Goal: Navigation & Orientation: Find specific page/section

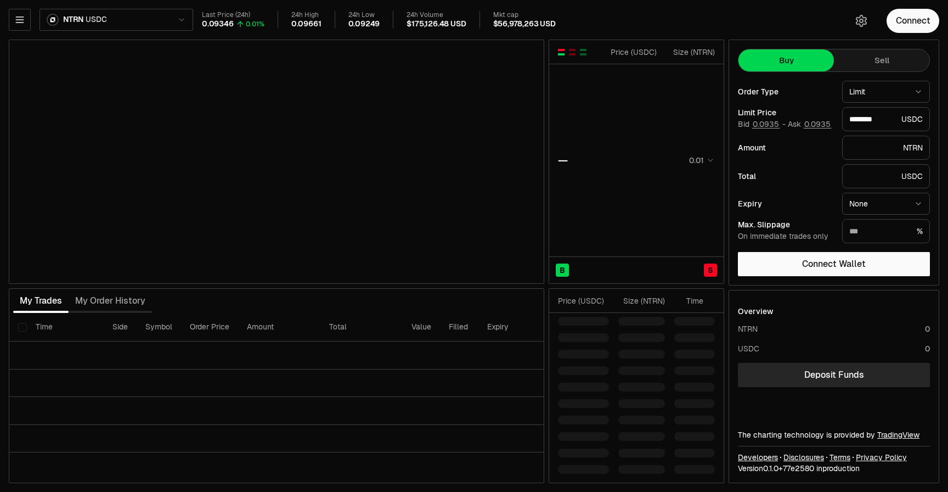
click at [177, 18] on html "Neutron Balance Earn Supervaults Bridge Orderbook Stake Ecosystem Governance Do…" at bounding box center [474, 246] width 948 height 492
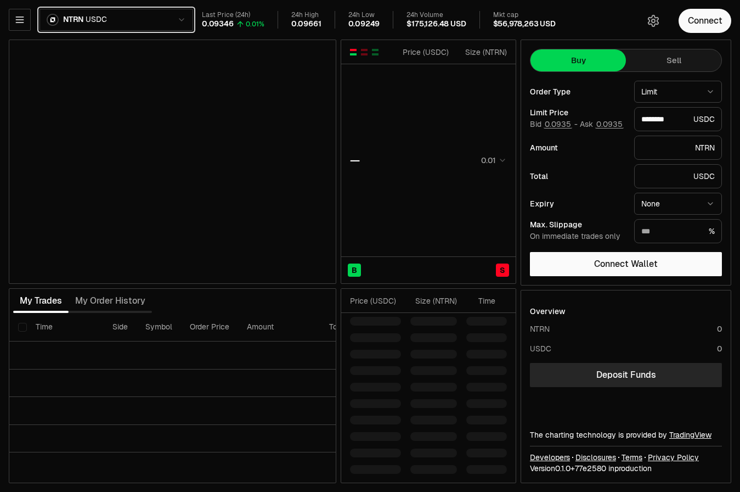
type input "********"
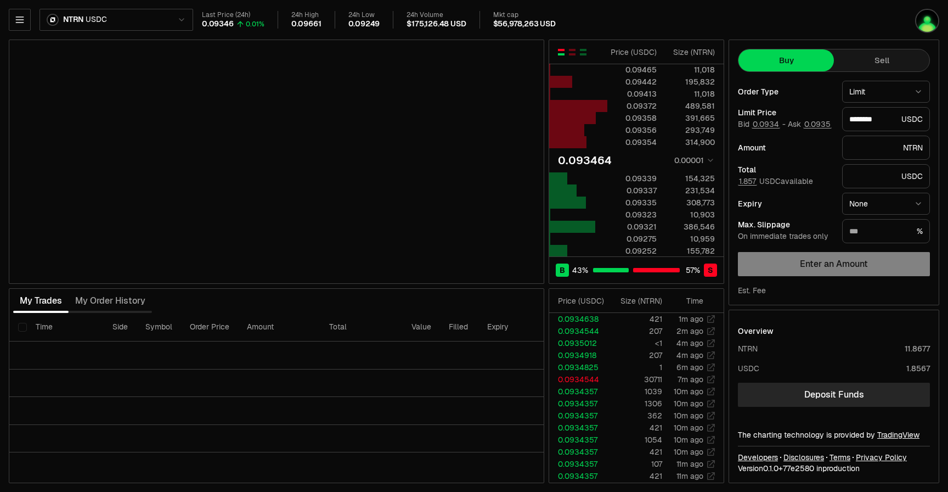
click at [151, 22] on html "Neutron Balance Earn Supervaults Bridge Orderbook Stake Ecosystem Governance Do…" at bounding box center [474, 246] width 948 height 492
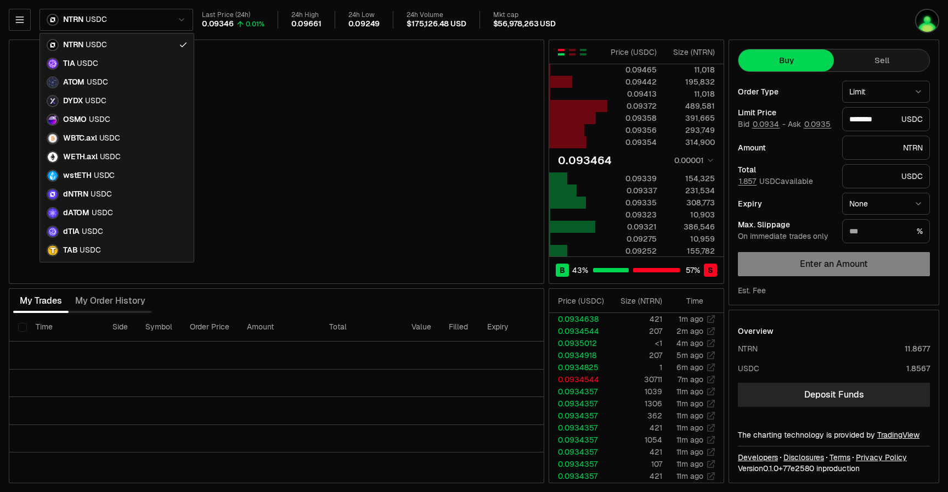
click at [20, 19] on html "Neutron Balance Earn Supervaults Bridge Orderbook Stake Ecosystem Governance Do…" at bounding box center [474, 246] width 948 height 492
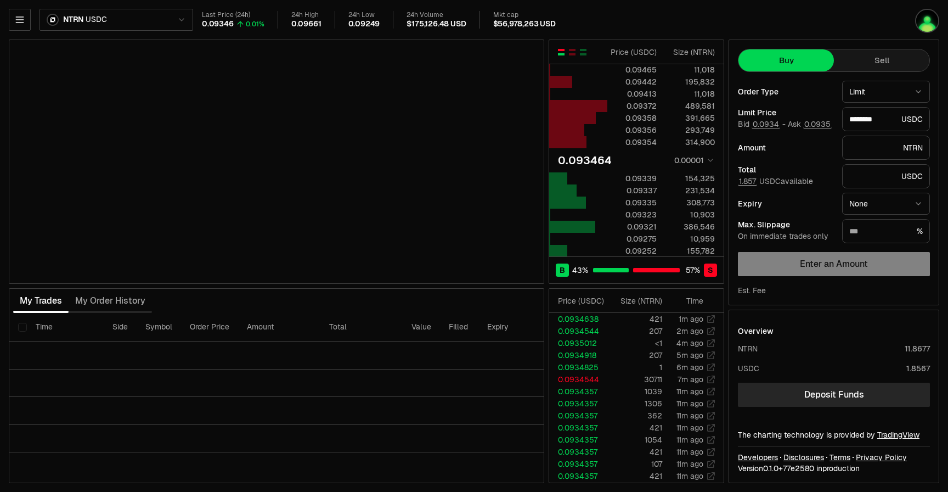
click at [20, 19] on icon "button" at bounding box center [19, 19] width 7 height 5
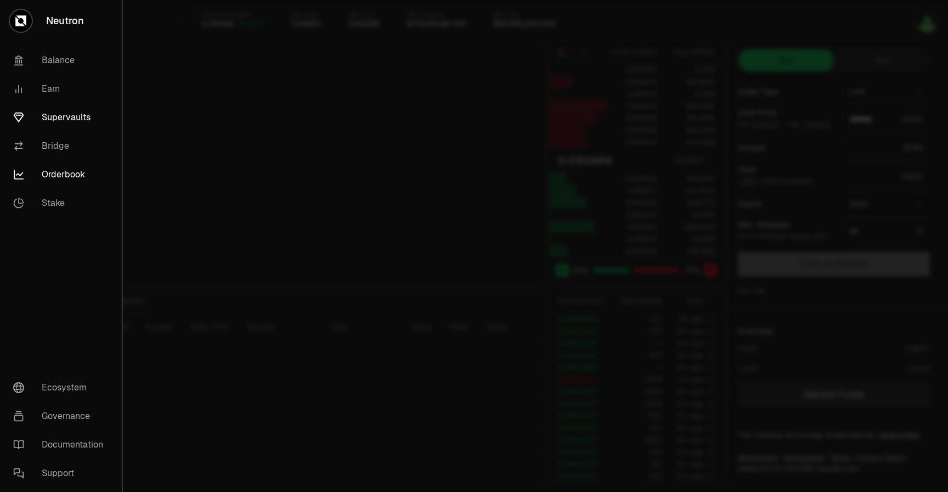
click at [70, 108] on link "Supervaults" at bounding box center [61, 117] width 114 height 29
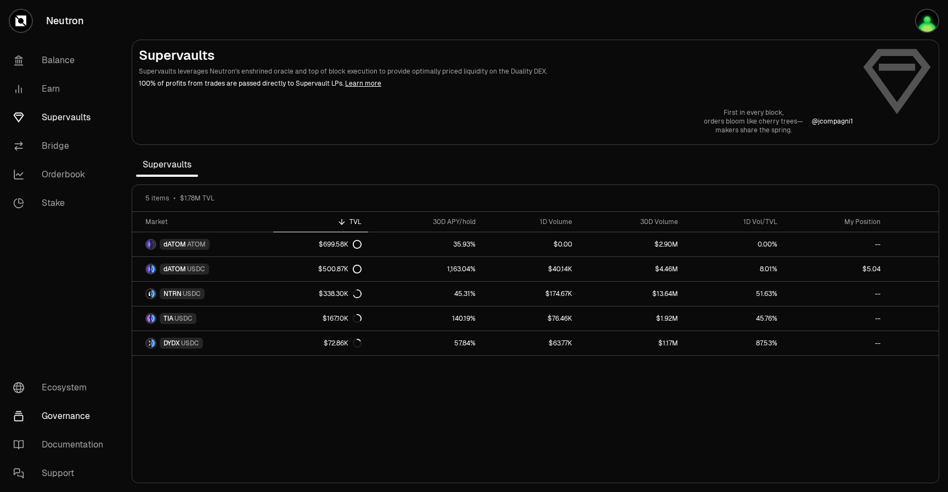
click at [65, 408] on link "Governance" at bounding box center [61, 416] width 114 height 29
click at [71, 199] on link "Stake" at bounding box center [61, 203] width 114 height 29
